Goal: Understand process/instructions

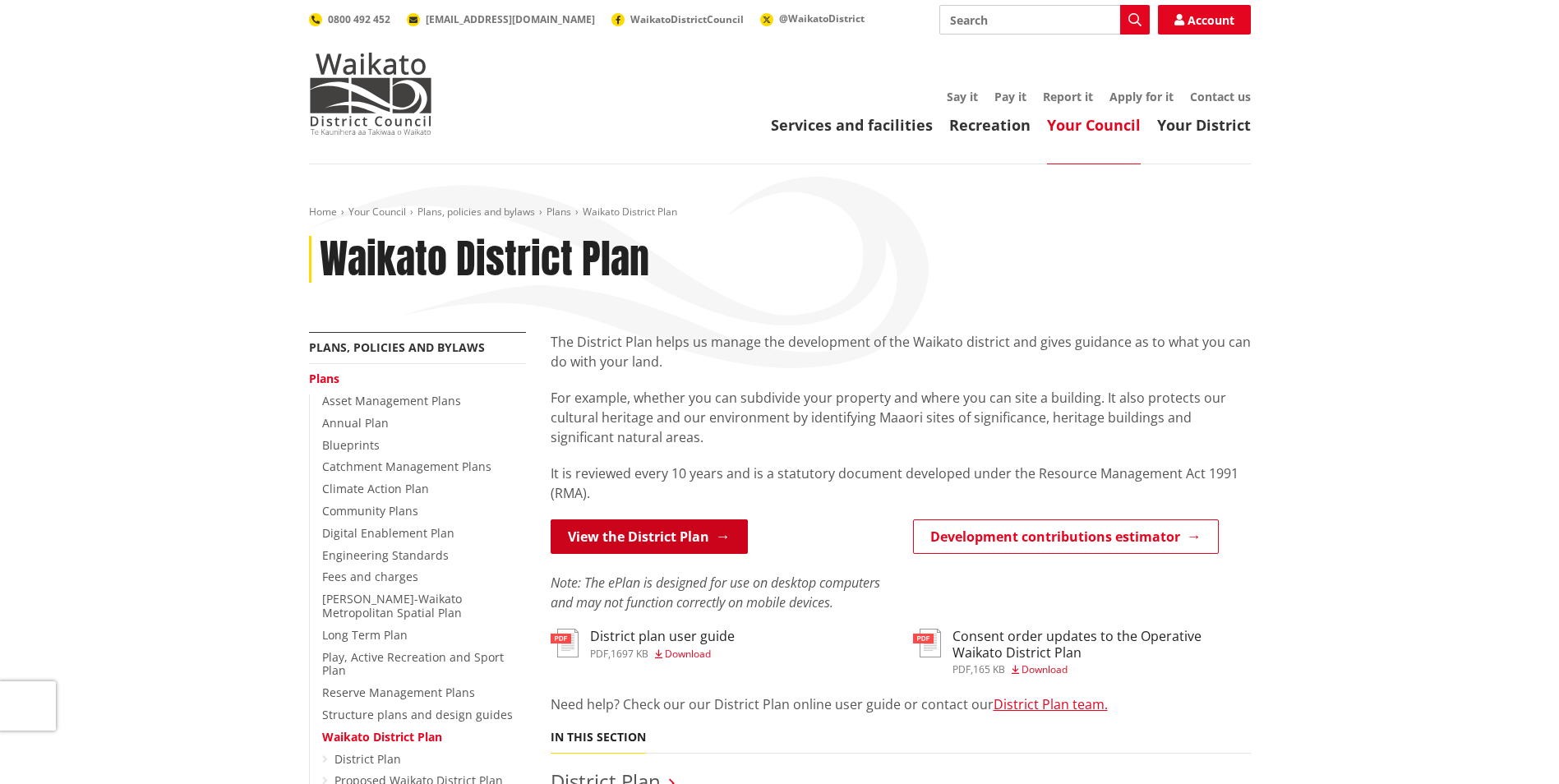
scroll to position [164, 0]
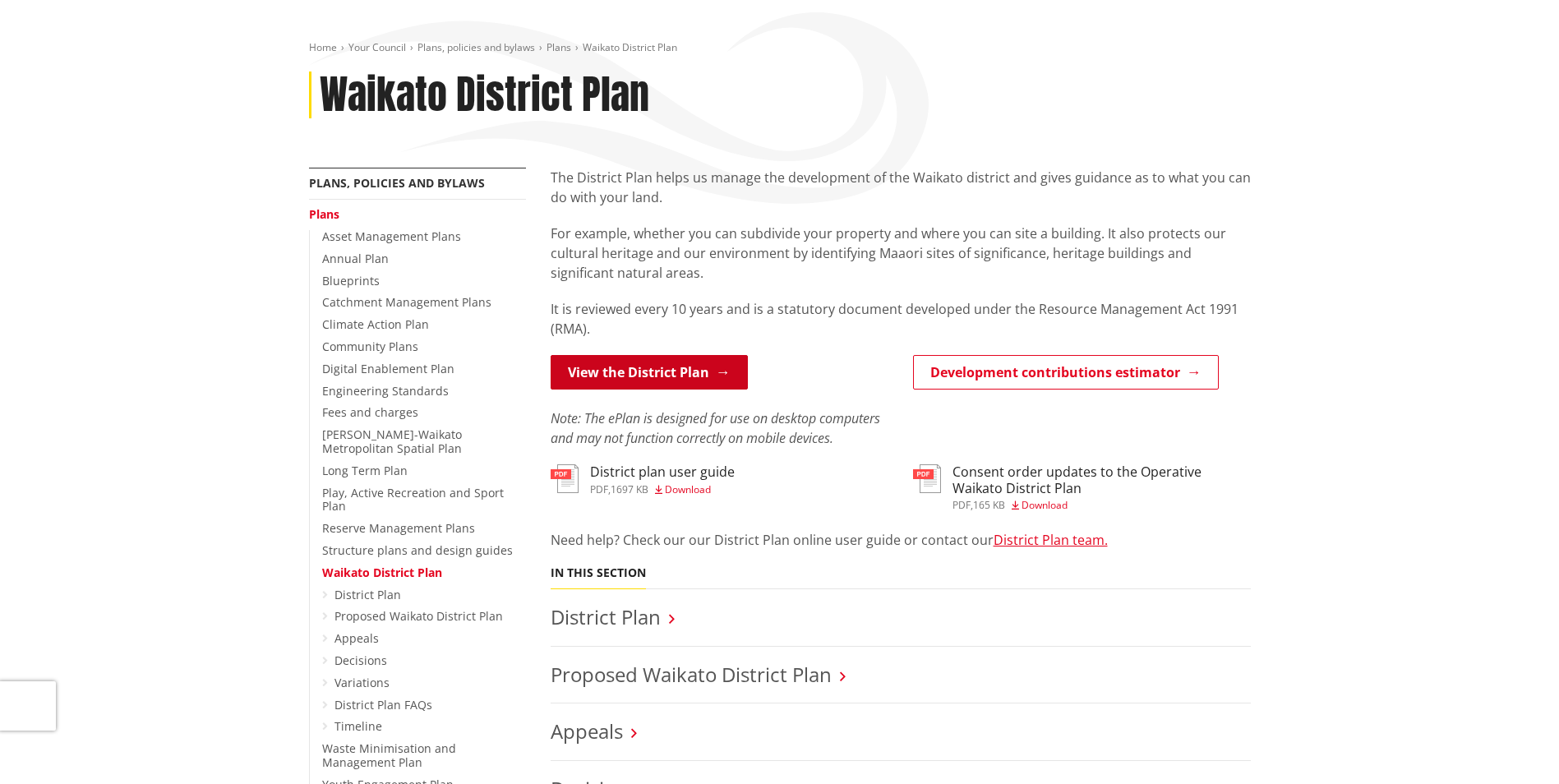
click at [677, 370] on link "View the District Plan" at bounding box center [649, 372] width 197 height 34
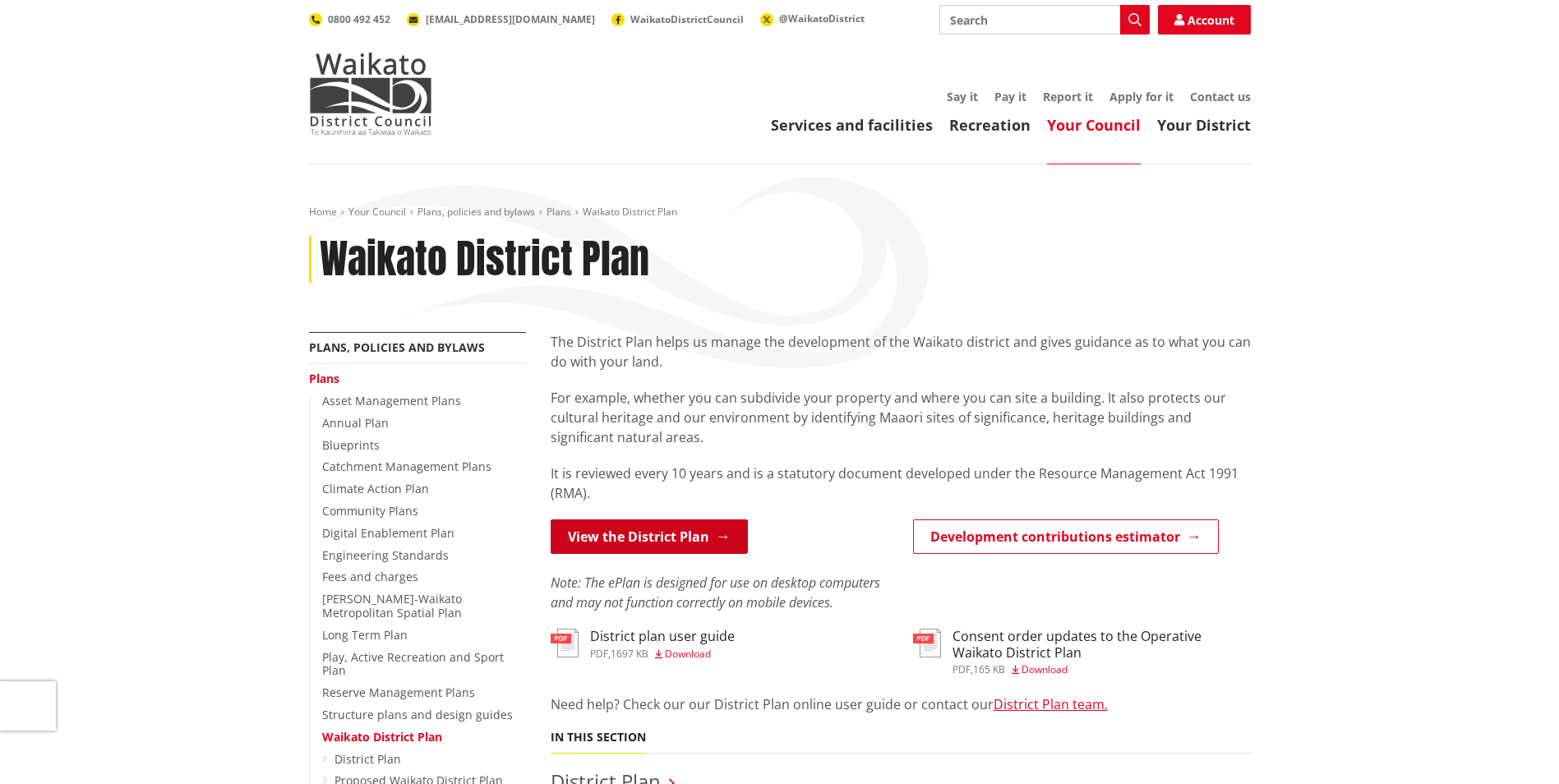
click at [688, 535] on link "View the District Plan" at bounding box center [649, 535] width 197 height 34
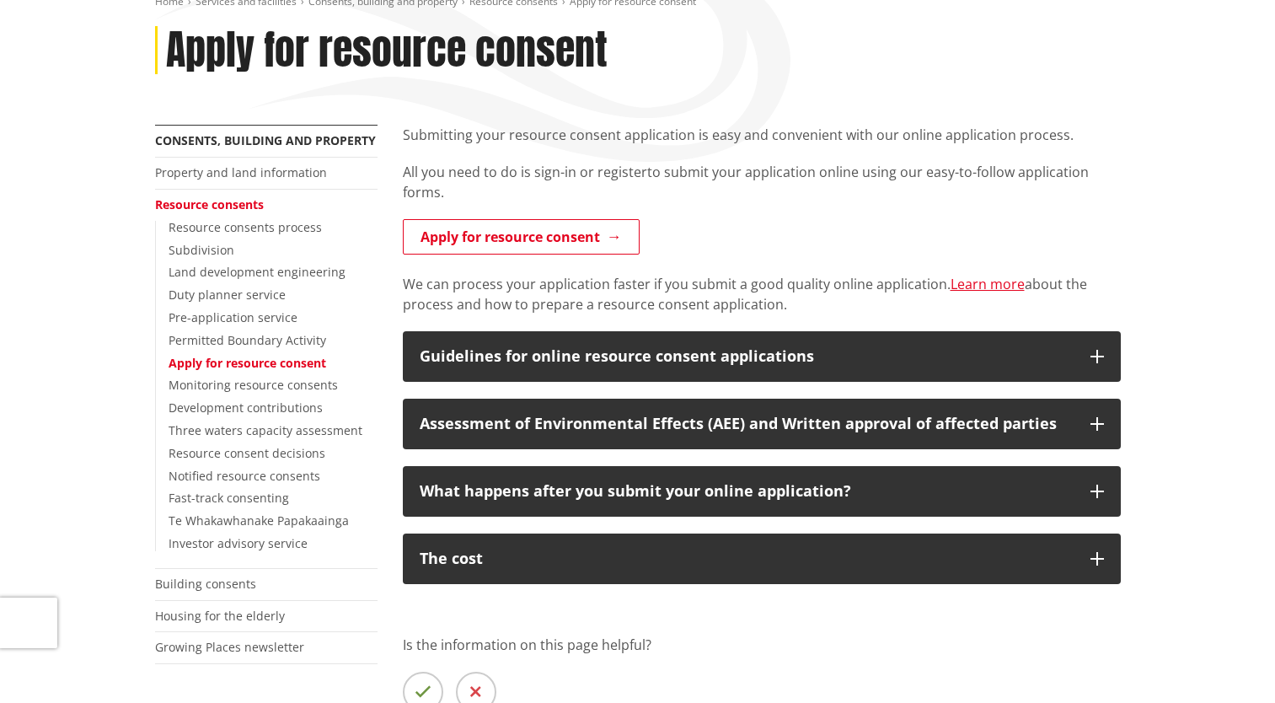
scroll to position [253, 0]
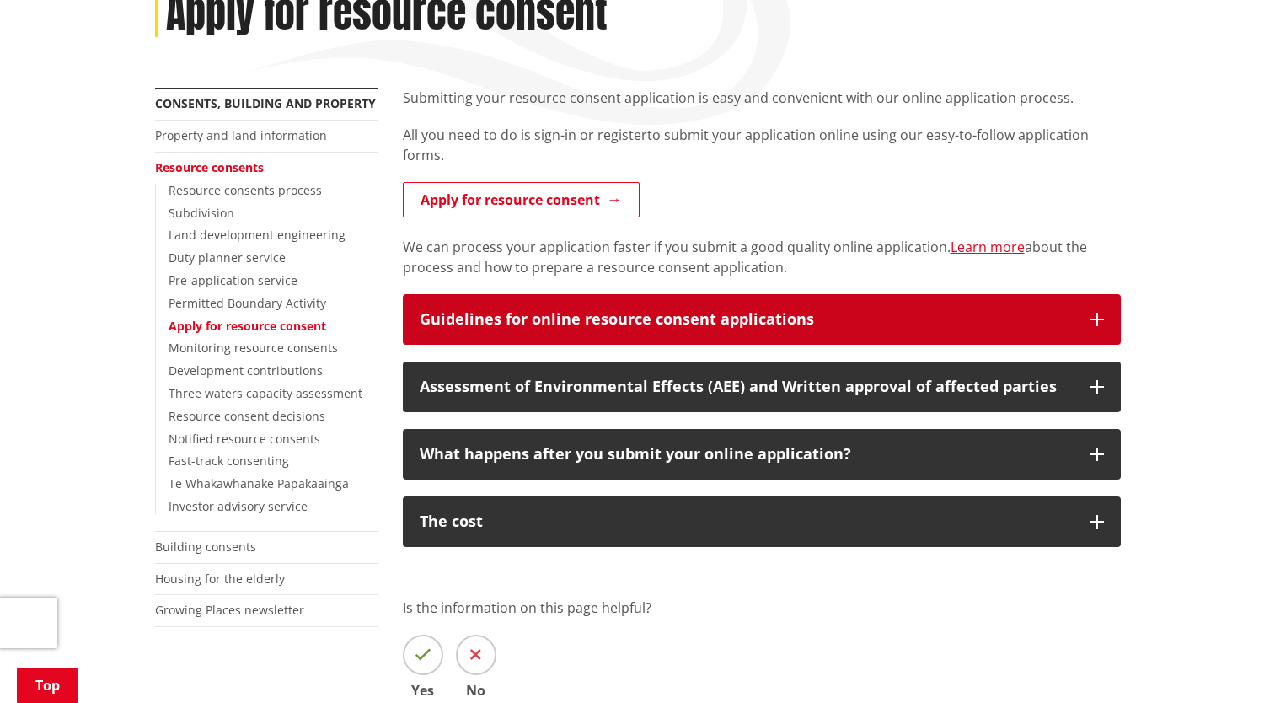
click at [610, 313] on div "Guidelines for online resource consent applications" at bounding box center [747, 319] width 654 height 17
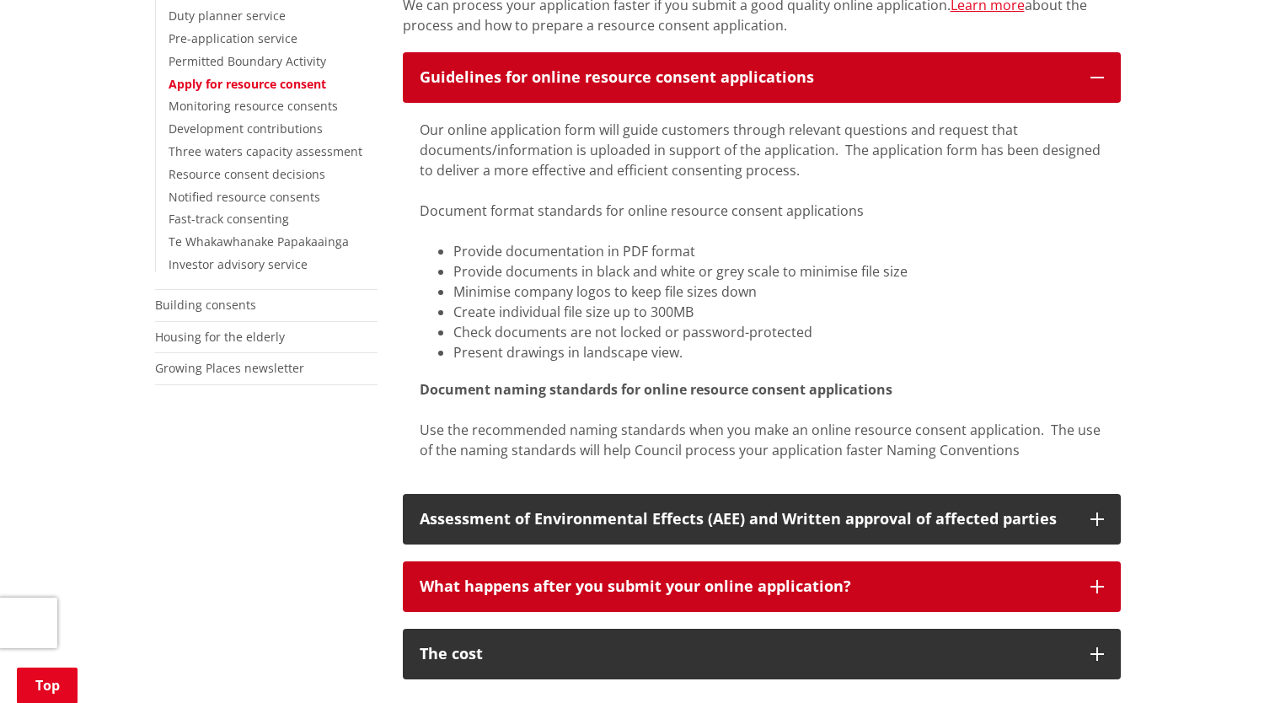
scroll to position [590, 0]
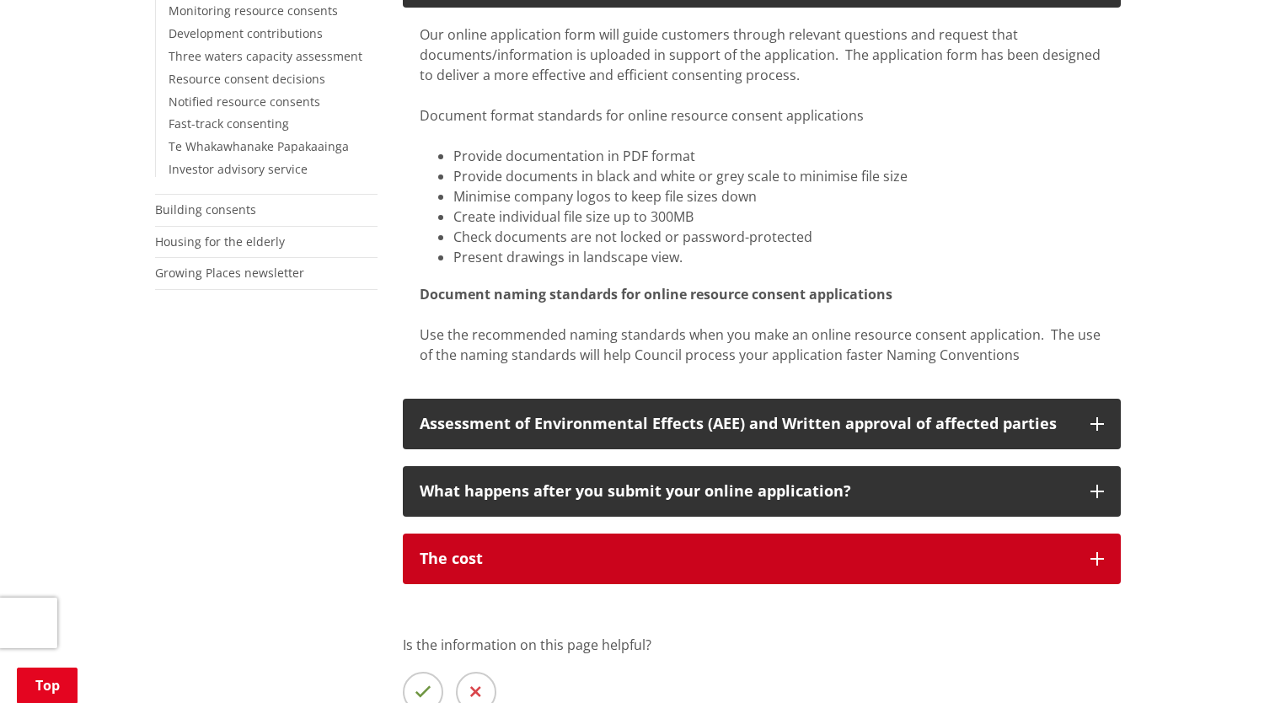
click at [588, 313] on div "The cost" at bounding box center [747, 558] width 654 height 17
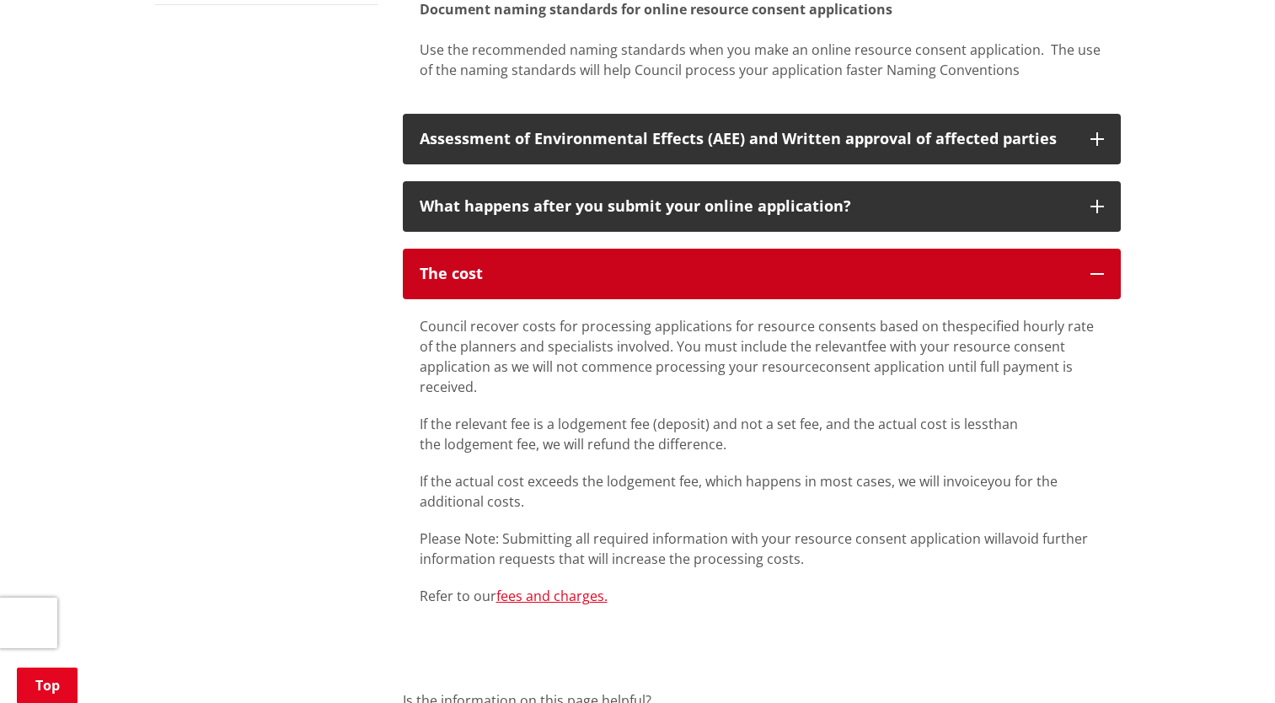
scroll to position [842, 0]
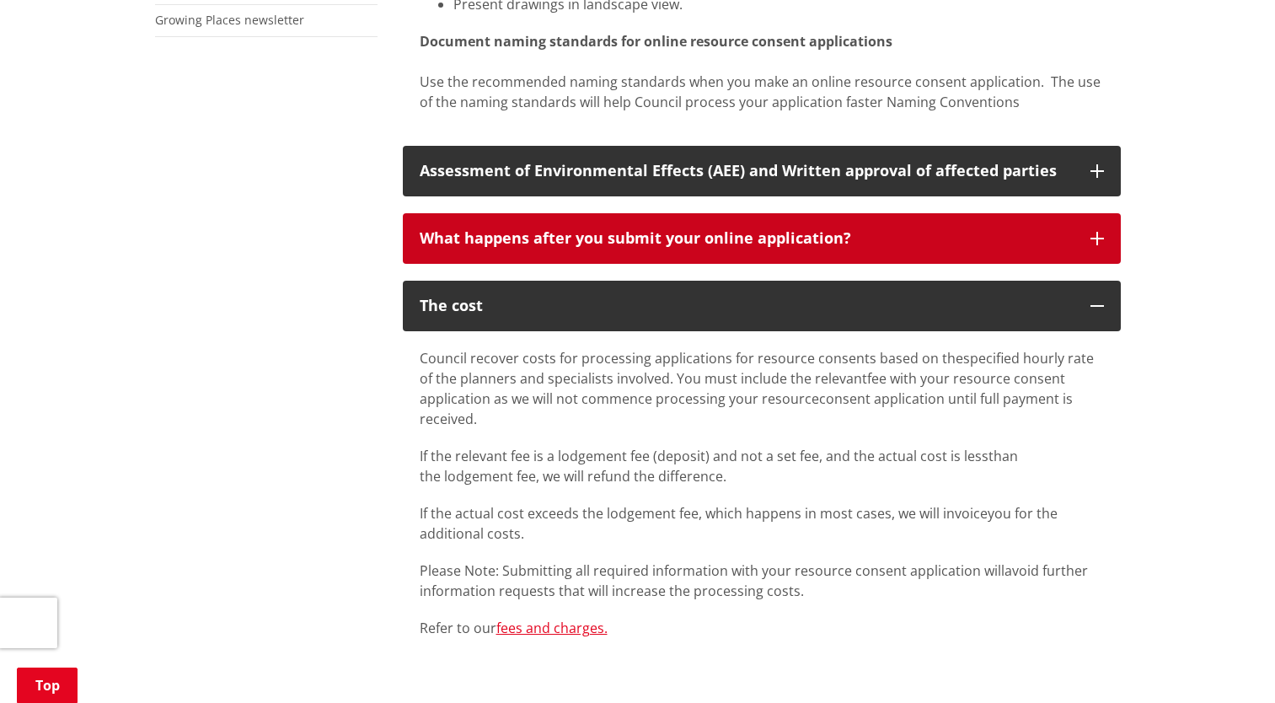
click at [636, 252] on button "What happens after you submit your online application?" at bounding box center [762, 238] width 718 height 51
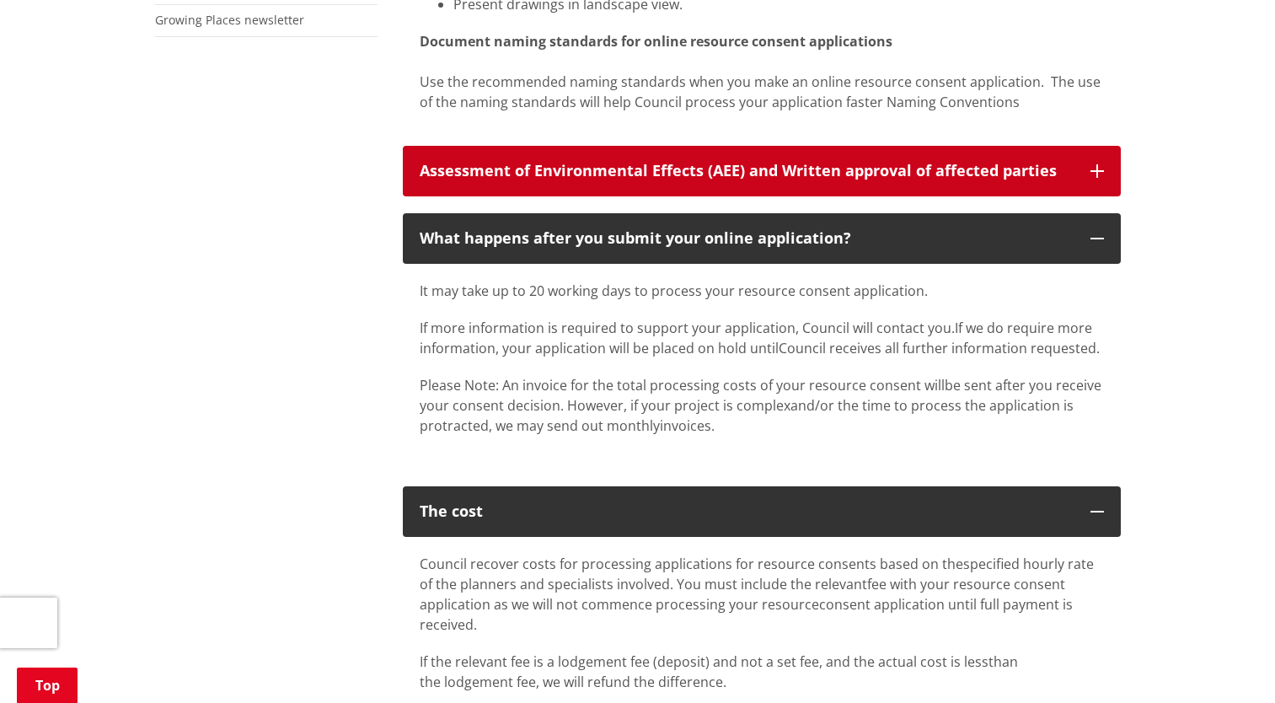
click at [649, 167] on div "Assessment of Environmental Effects (AEE) and Written approval of affected part…" at bounding box center [747, 171] width 654 height 17
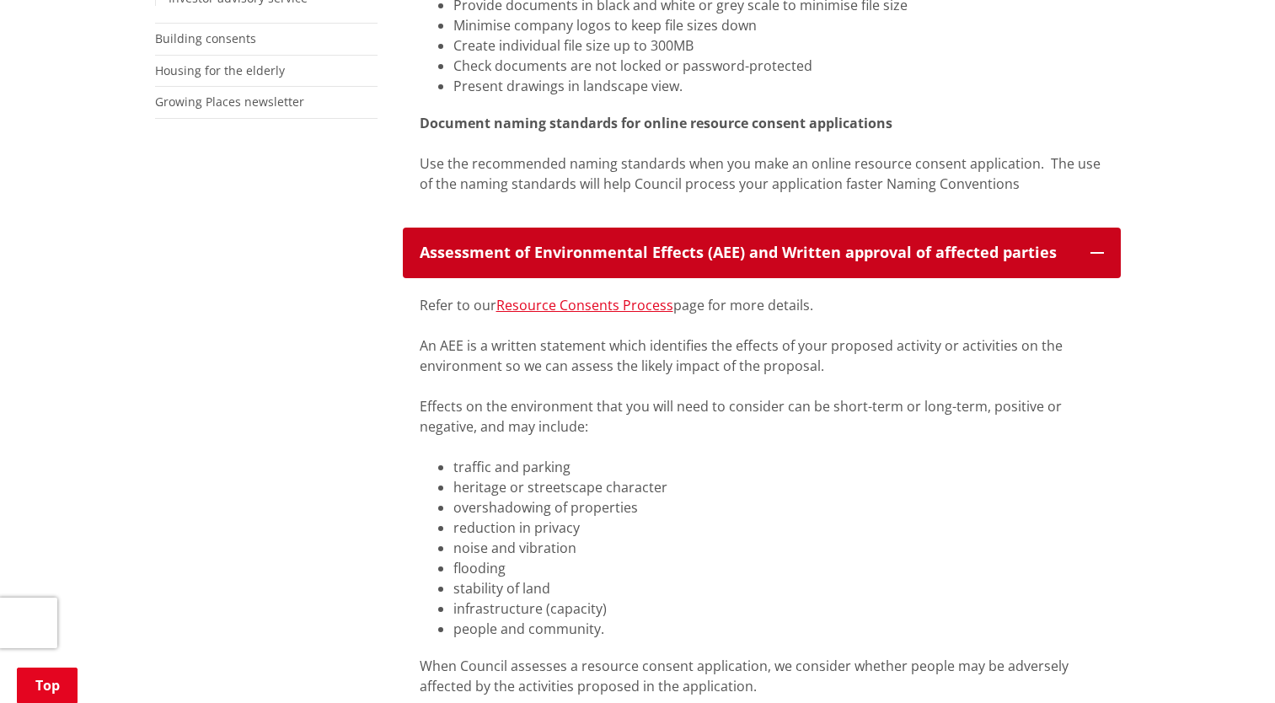
scroll to position [674, 0]
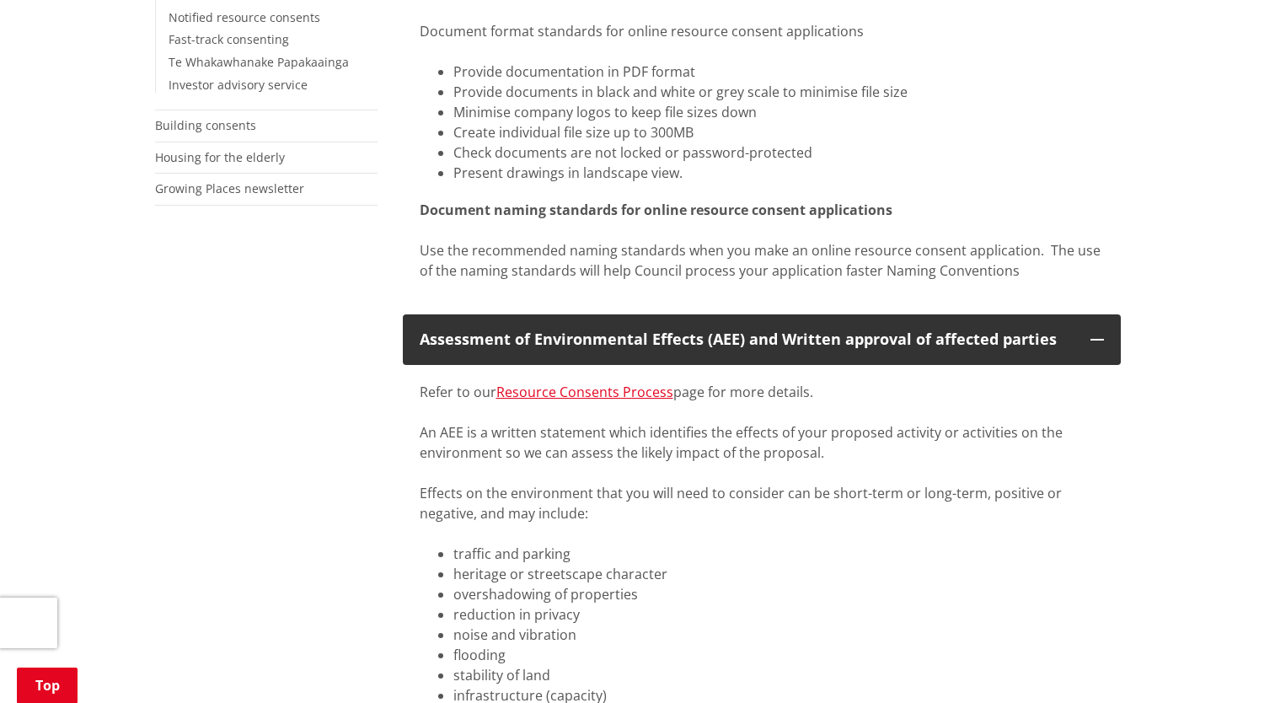
click at [606, 267] on div "Use the recommended naming standards when you make an online resource consent a…" at bounding box center [762, 260] width 684 height 40
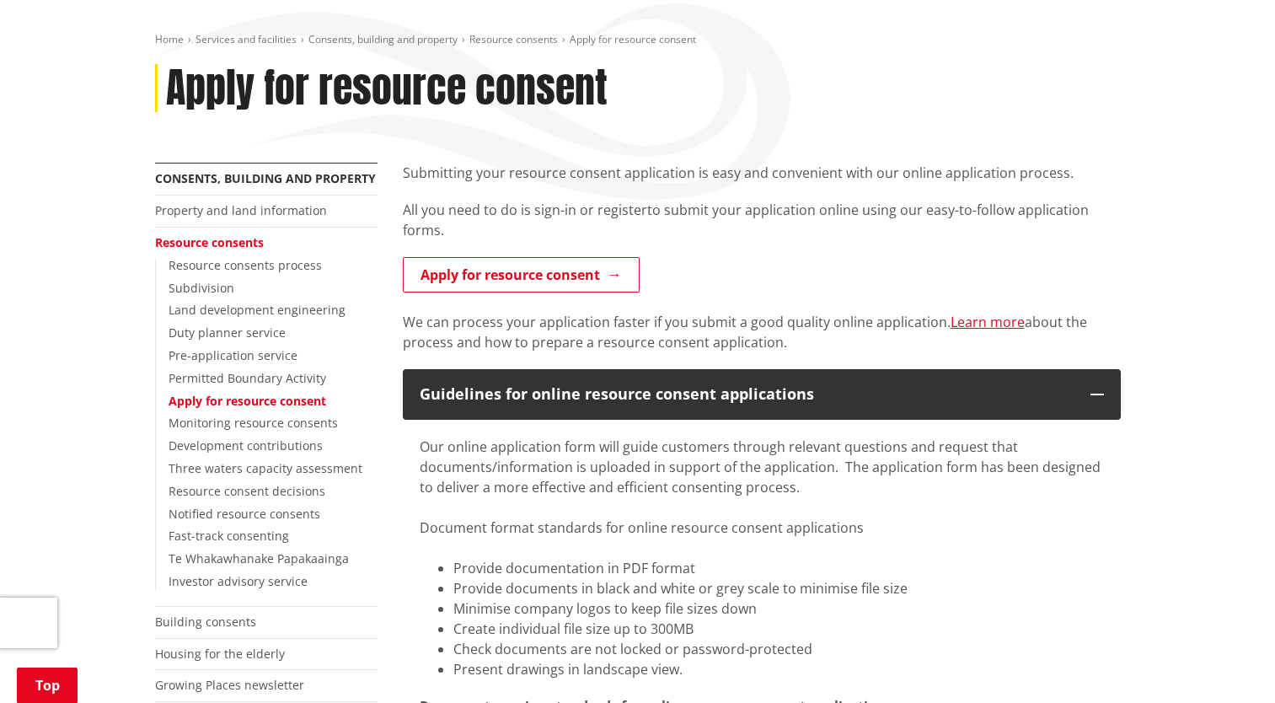
scroll to position [84, 0]
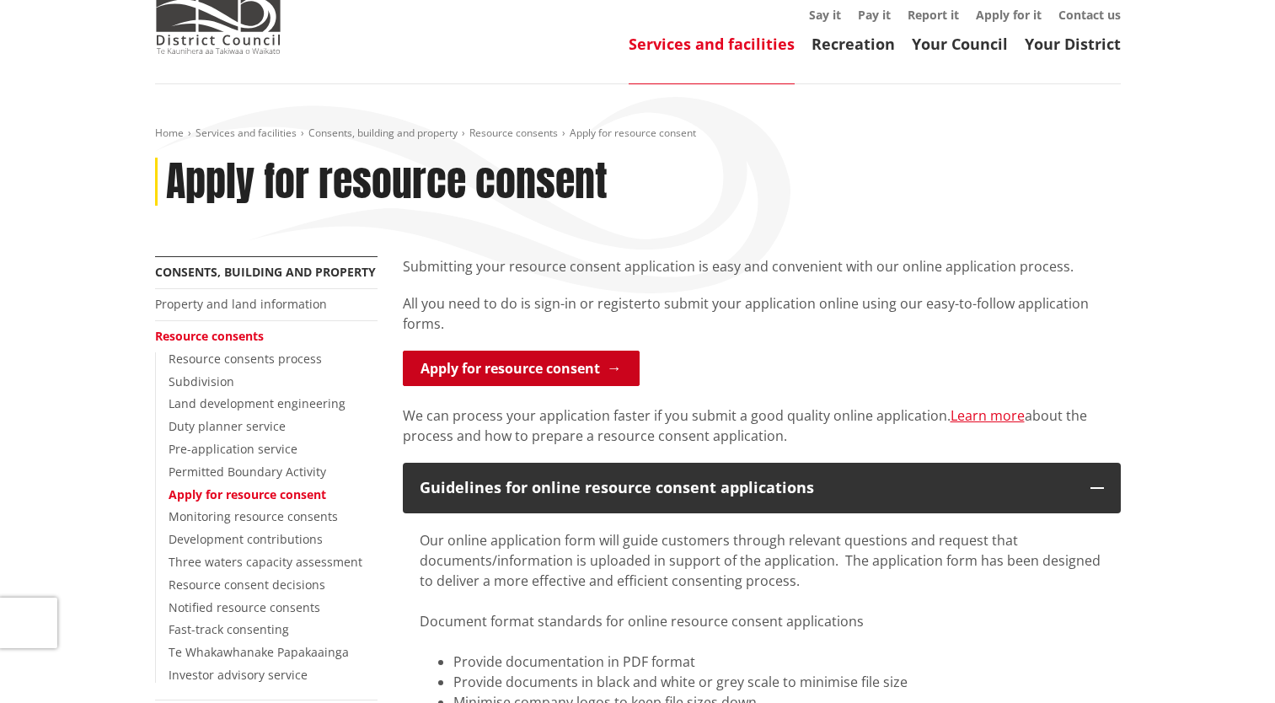
click at [565, 313] on link "Apply for resource consent" at bounding box center [521, 367] width 237 height 35
